Goal: Transaction & Acquisition: Purchase product/service

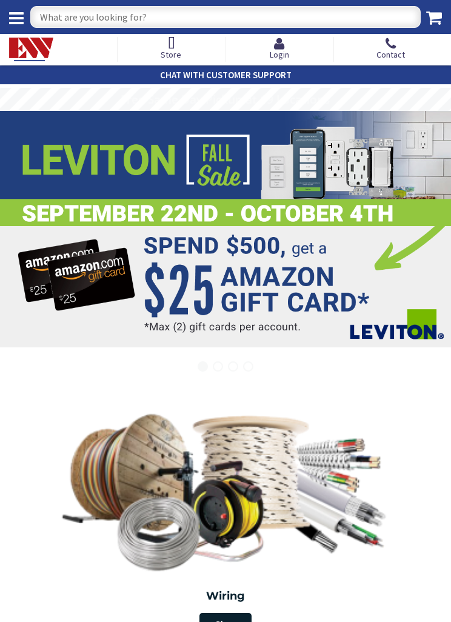
click at [277, 52] on span "Login" at bounding box center [279, 54] width 19 height 11
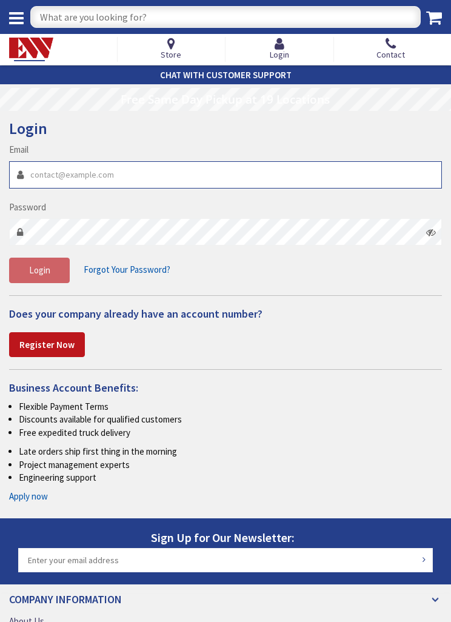
type input "alc.electric@outlook.com"
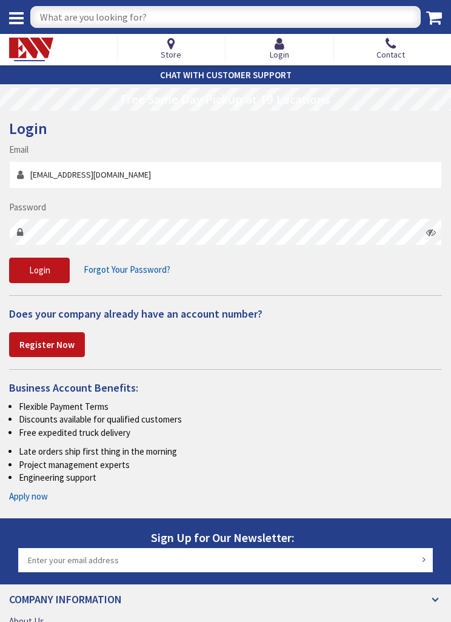
click at [39, 269] on button "Login" at bounding box center [39, 270] width 61 height 25
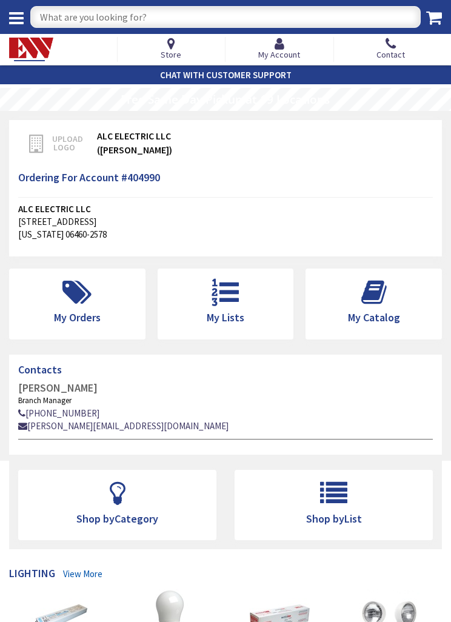
click at [220, 18] on input "text" at bounding box center [225, 17] width 391 height 22
type input "6” gimble trim"
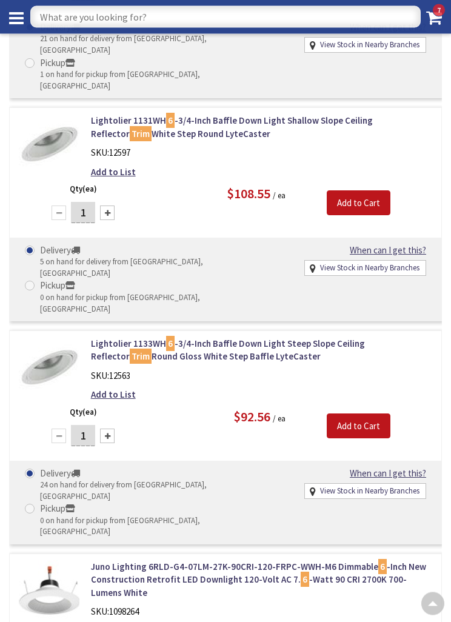
scroll to position [5118, 0]
